Goal: Transaction & Acquisition: Purchase product/service

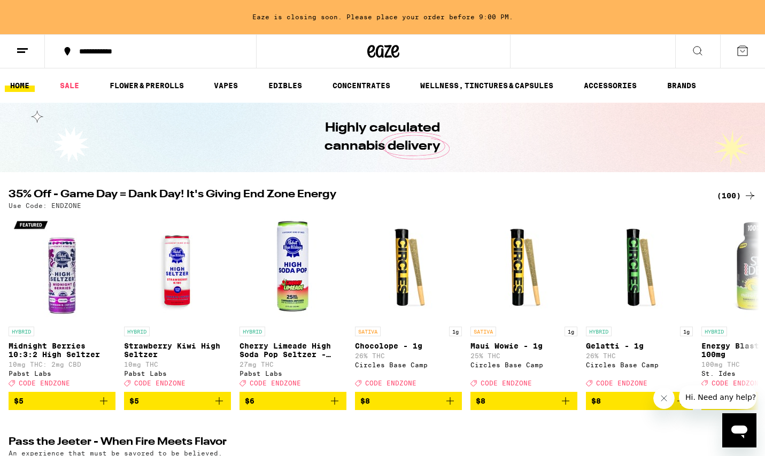
click at [736, 195] on div "(100)" at bounding box center [737, 195] width 40 height 13
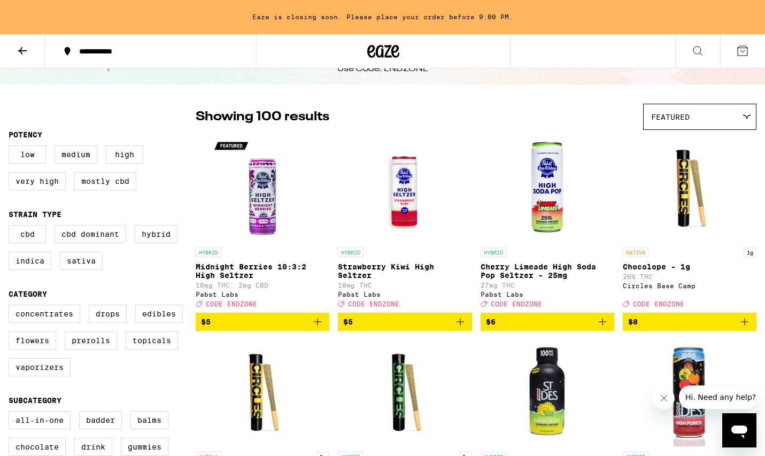
scroll to position [183, 0]
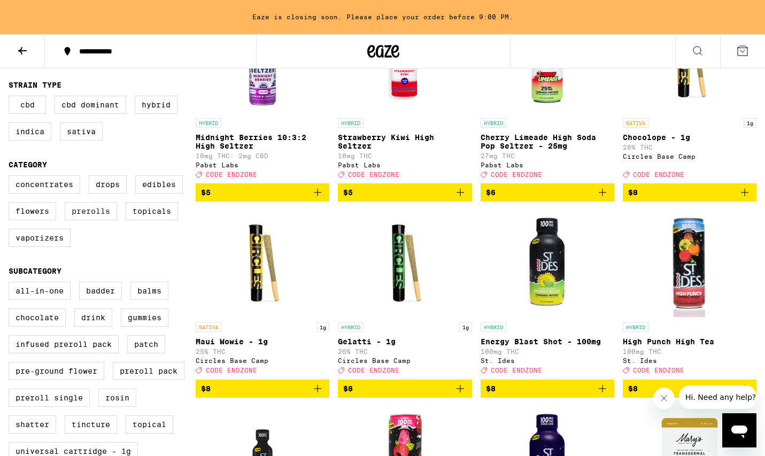
click at [91, 220] on label "Prerolls" at bounding box center [91, 211] width 52 height 18
click at [11, 178] on input "Prerolls" at bounding box center [11, 177] width 1 height 1
checkbox input "true"
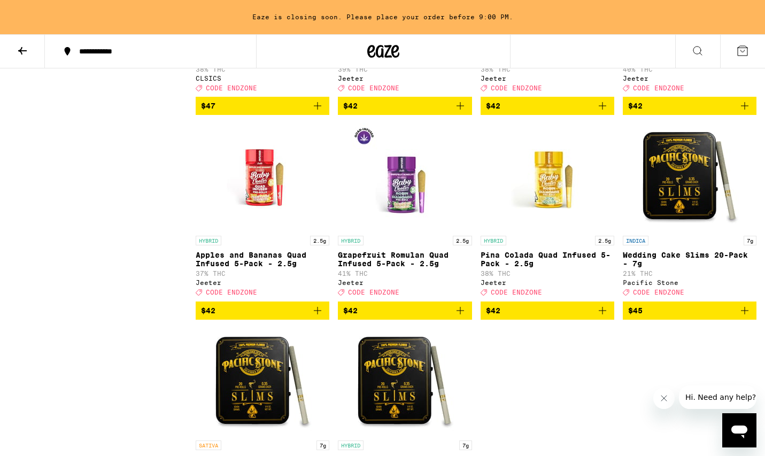
scroll to position [1125, 0]
